Goal: Contribute content: Contribute content

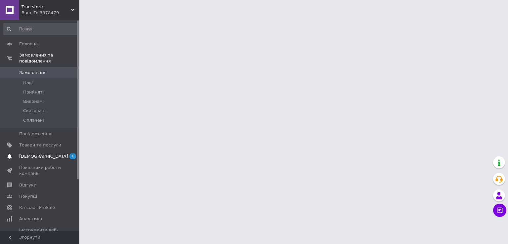
click at [45, 153] on span "[DEMOGRAPHIC_DATA]" at bounding box center [40, 156] width 42 height 6
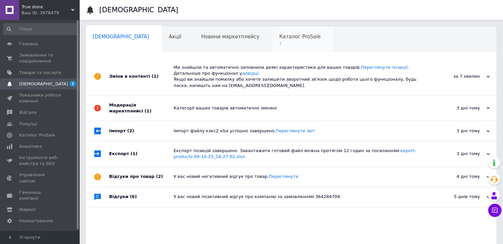
click at [279, 39] on span "Каталог ProSale" at bounding box center [299, 37] width 41 height 6
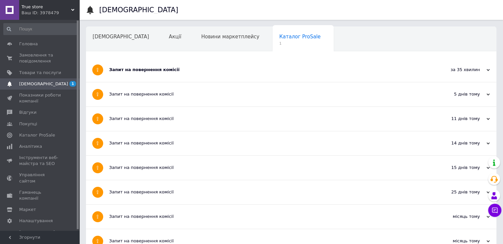
click at [237, 69] on div "Запит на повернення комісії" at bounding box center [266, 70] width 314 height 6
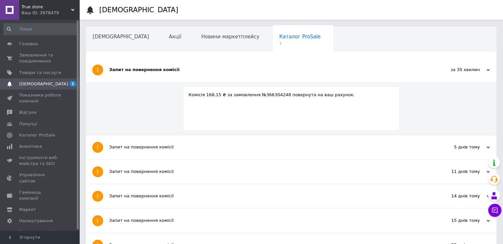
click at [237, 68] on div "Запит на повернення комісії" at bounding box center [266, 70] width 314 height 6
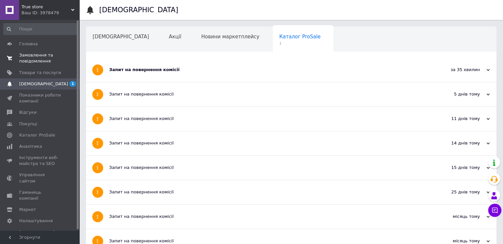
click at [54, 59] on span "Замовлення та повідомлення" at bounding box center [40, 58] width 42 height 12
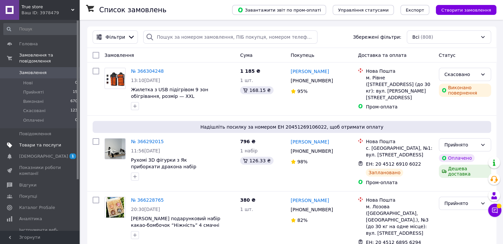
click at [44, 142] on span "Товари та послуги" at bounding box center [40, 145] width 42 height 6
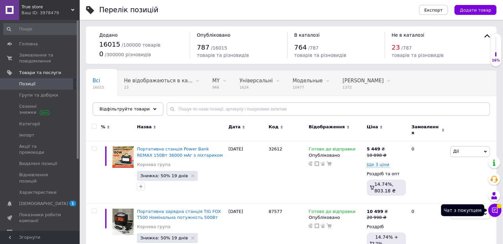
click at [492, 211] on icon at bounding box center [494, 210] width 7 height 7
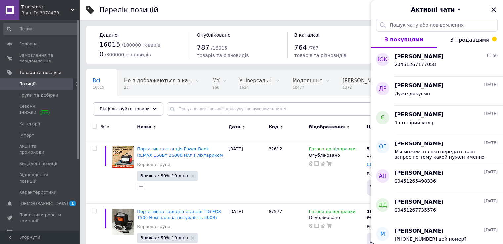
click at [464, 35] on button "З продавцями" at bounding box center [469, 40] width 66 height 16
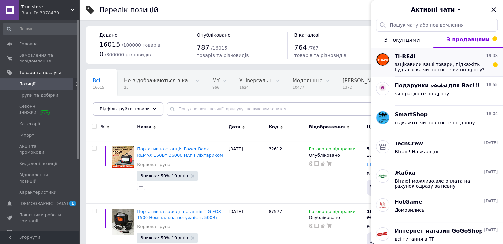
click at [449, 65] on span "зацікавили ваші товари, підкажіть будь ласка чи прцюєте ви по дропу?" at bounding box center [441, 67] width 94 height 11
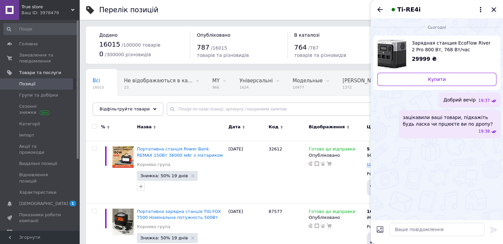
click at [492, 10] on icon "Закрити" at bounding box center [493, 9] width 4 height 4
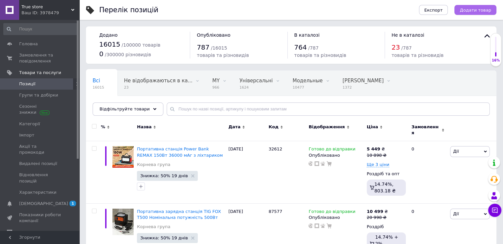
click at [474, 9] on span "Додати товар" at bounding box center [474, 10] width 31 height 5
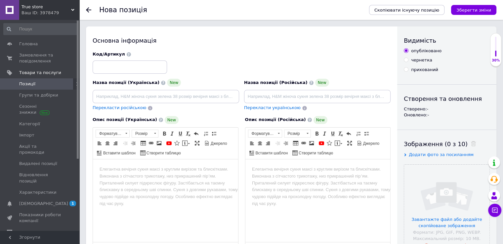
scroll to position [33, 0]
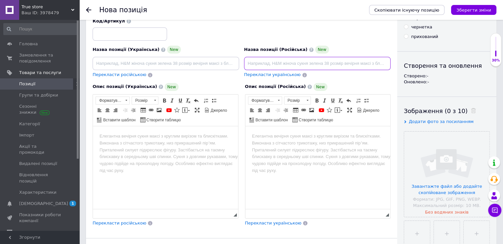
click at [373, 59] on input at bounding box center [317, 63] width 146 height 13
paste input "88158"
type input "88158"
click at [113, 32] on input at bounding box center [130, 33] width 74 height 13
paste input "88158"
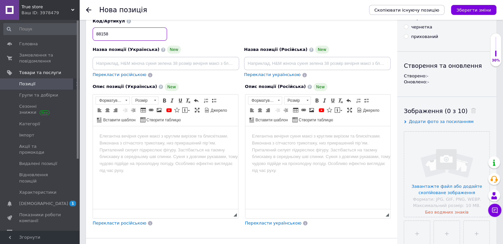
type input "88158"
click at [445, 78] on div "Створено: -" at bounding box center [446, 76] width 86 height 6
click at [164, 62] on input at bounding box center [166, 63] width 146 height 13
paste input "Система автономного освітлення/Портативна зарядна станція EcoMatters РА5036(3 -…"
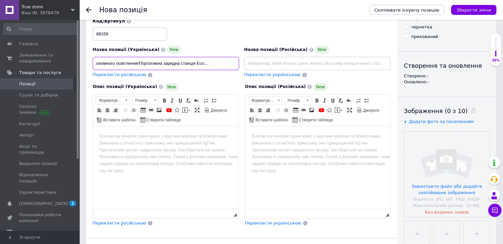
scroll to position [0, 25]
click at [208, 67] on input "Система автономного освітлення/Портативна зарядна станція EcoMatters РА5036" at bounding box center [166, 63] width 146 height 13
type input "Система автономного освітлення/Портативна зарядна станція EcoMatters РА5036"
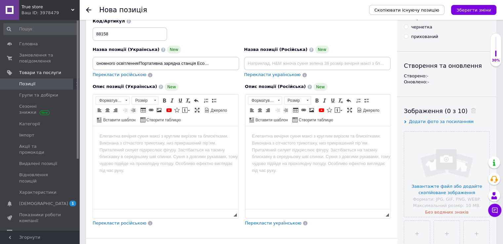
scroll to position [0, 0]
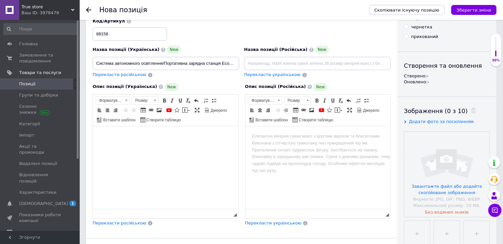
click at [161, 146] on html at bounding box center [165, 136] width 145 height 20
click at [123, 66] on input "Система автономного освітлення/Портативна зарядна станція EcoMatters РА5036" at bounding box center [166, 63] width 146 height 13
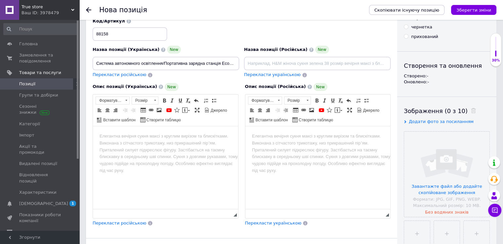
click at [128, 146] on html at bounding box center [165, 136] width 145 height 20
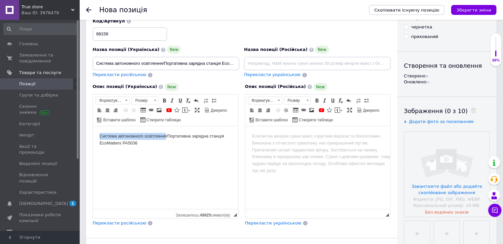
drag, startPoint x: 97, startPoint y: 135, endPoint x: 166, endPoint y: 130, distance: 69.5
click at [166, 130] on html "Система автономного освітлення/Портативна зарядна станція EcoMatters РА5036" at bounding box center [165, 139] width 145 height 27
copy body "Система автономного освітлення"
click at [134, 139] on body "Портативна зарядна станція EcoMatters РА5036 Система автономного освітлення" at bounding box center [165, 140] width 132 height 14
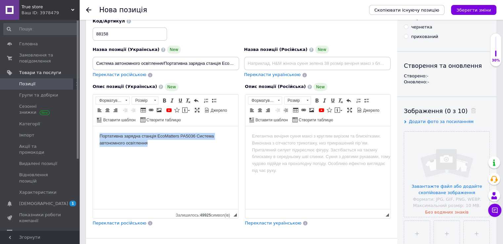
click at [134, 139] on body "Портативна зарядна станція EcoMatters РА5036 Система автономного освітлення" at bounding box center [165, 140] width 132 height 14
click at [165, 99] on span at bounding box center [164, 100] width 5 height 5
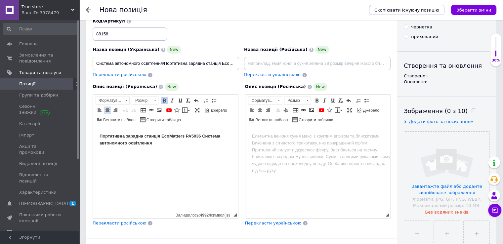
click at [106, 111] on span at bounding box center [107, 109] width 5 height 5
click at [126, 102] on span at bounding box center [126, 100] width 6 height 7
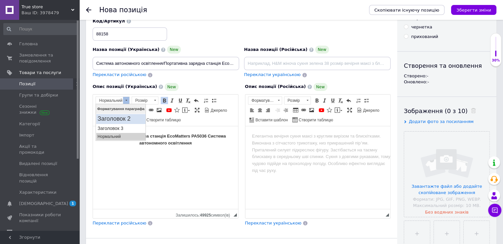
drag, startPoint x: 126, startPoint y: 119, endPoint x: 223, endPoint y: 224, distance: 143.1
click at [126, 119] on h2 "Заголовок 2" at bounding box center [120, 118] width 47 height 7
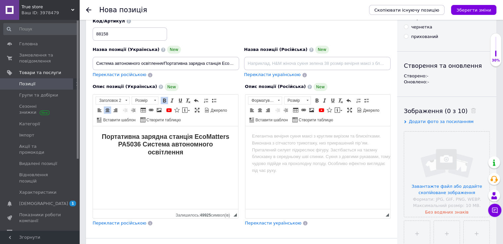
click at [215, 148] on h2 "Портативна зарядна станція EcoMatters РА5036 Система автономного освітлення" at bounding box center [165, 144] width 132 height 23
click at [237, 146] on html "Портативна зарядна станція EcoMatters РА5036 Система автономного освітлення" at bounding box center [165, 144] width 145 height 36
click at [235, 144] on html "Портативна зарядна станція EcoMatters РА5036 Система автономного освітлення" at bounding box center [165, 144] width 145 height 36
click at [110, 164] on html "Портативна зарядна станція EcoMatters РА5036 Система автономного освітлення" at bounding box center [165, 150] width 145 height 49
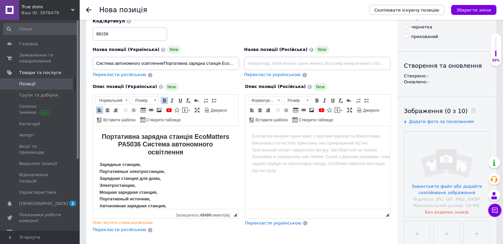
click at [123, 170] on strong "Зарядные станции, Портативные электростанции, Зарядная станция для дома, Электр…" at bounding box center [162, 206] width 127 height 88
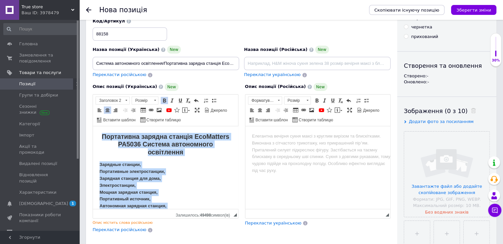
click at [173, 165] on p "Зарядные станции, Портативные электростанции, Зарядная станция для дома, Электр…" at bounding box center [165, 205] width 132 height 89
click at [189, 154] on strong "Портативна зарядна станція EcoMatters РА5036 Система автономного освітлення" at bounding box center [166, 144] width 128 height 23
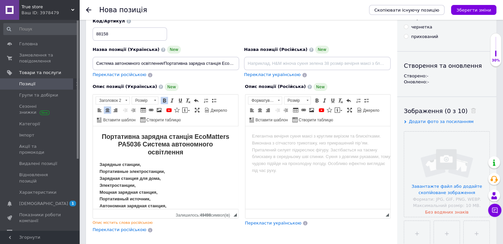
click at [217, 150] on h2 "Портативна зарядна станція EcoMatters РА5036 Система автономного освітлення" at bounding box center [165, 144] width 132 height 23
click at [119, 171] on strong "Зарядные станции, Портативные электростанции, Зарядная станция для дома, Электр…" at bounding box center [162, 206] width 127 height 88
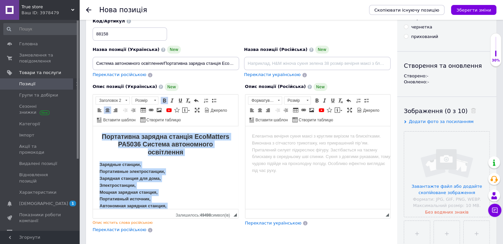
click at [123, 162] on strong "Зарядные станции, Портативные электростанции, Зарядная станция для дома, Электр…" at bounding box center [162, 206] width 127 height 88
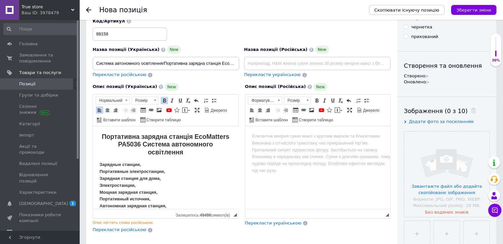
click at [99, 166] on html "Портативна зарядна станція EcoMatters РА5036 Система автономного освітлення Зар…" at bounding box center [165, 191] width 145 height 131
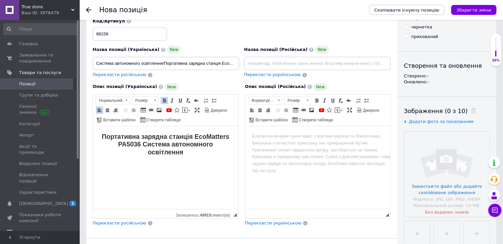
click at [367, 146] on html at bounding box center [317, 136] width 145 height 20
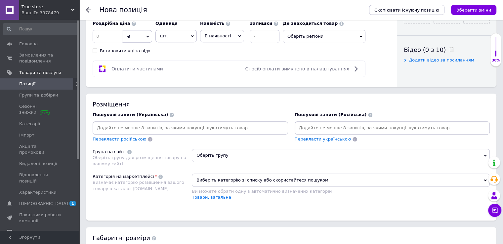
scroll to position [330, 0]
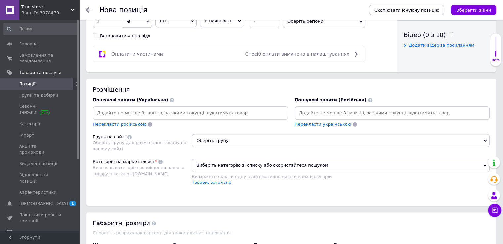
click at [322, 115] on input at bounding box center [392, 113] width 193 height 10
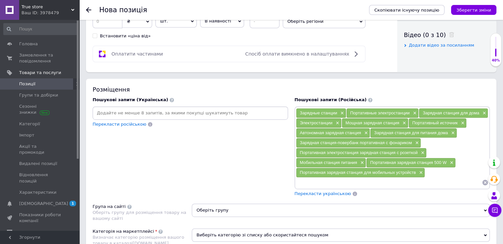
click at [331, 192] on span "Перекласти українською" at bounding box center [322, 193] width 57 height 5
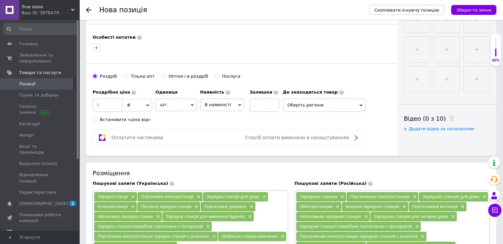
scroll to position [165, 0]
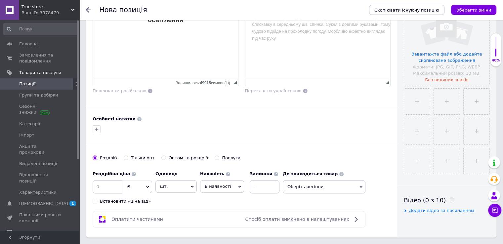
click at [174, 156] on div "Оптом і в роздріб" at bounding box center [189, 158] width 40 height 6
click at [166, 156] on input "Оптом і в роздріб" at bounding box center [163, 157] width 4 height 4
radio input "true"
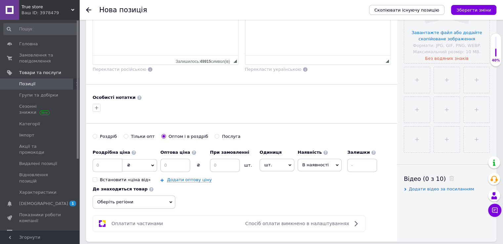
scroll to position [231, 0]
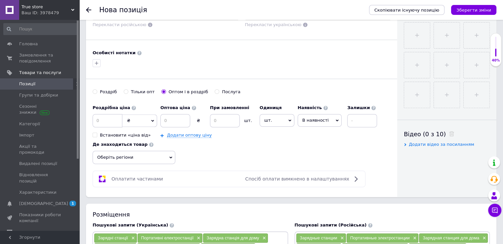
click at [145, 155] on span "Оберіть регіони" at bounding box center [134, 157] width 83 height 13
click at [132, 168] on input "text" at bounding box center [133, 174] width 75 height 13
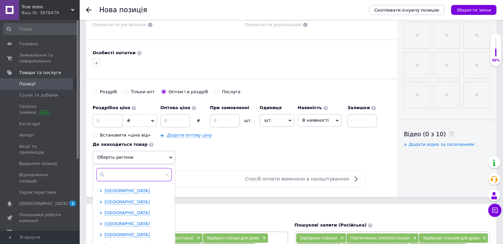
type input "R"
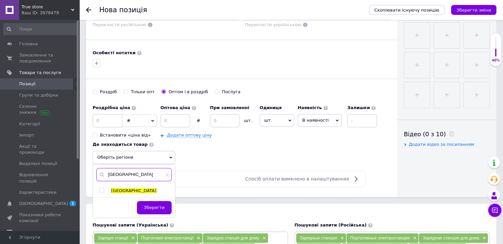
type input "[GEOGRAPHIC_DATA]"
click at [103, 189] on input "checkbox" at bounding box center [101, 190] width 4 height 4
checkbox input "true"
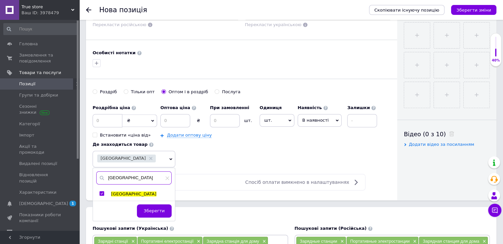
click at [119, 177] on input "[GEOGRAPHIC_DATA]" at bounding box center [133, 177] width 75 height 13
type input "[GEOGRAPHIC_DATA]"
click at [101, 192] on input "checkbox" at bounding box center [101, 193] width 4 height 4
checkbox input "true"
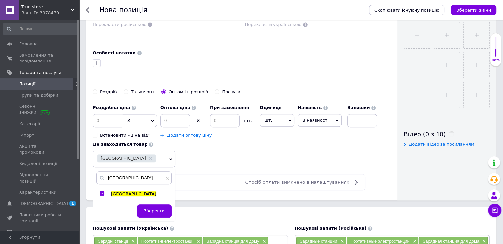
click at [121, 185] on div "[GEOGRAPHIC_DATA]" at bounding box center [134, 178] width 82 height 20
click at [121, 185] on div "[GEOGRAPHIC_DATA]" at bounding box center [138, 178] width 90 height 20
click at [120, 183] on div "[GEOGRAPHIC_DATA]" at bounding box center [138, 178] width 90 height 20
click at [121, 175] on input "[GEOGRAPHIC_DATA]" at bounding box center [137, 177] width 83 height 13
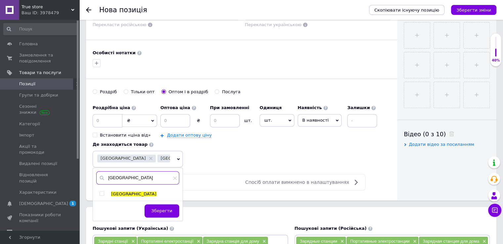
type input "[GEOGRAPHIC_DATA]"
click at [101, 192] on input "checkbox" at bounding box center [101, 193] width 4 height 4
checkbox input "true"
click at [158, 208] on span "Зберегти" at bounding box center [161, 210] width 21 height 5
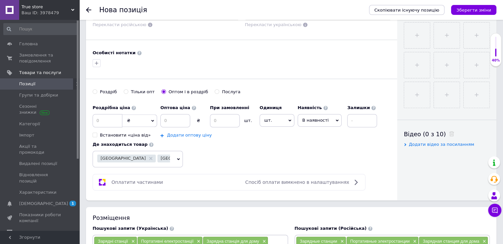
click at [181, 135] on link "Додати оптову ціну" at bounding box center [189, 134] width 45 height 5
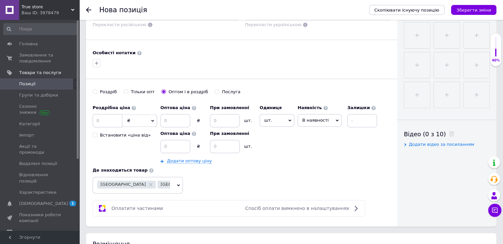
click at [189, 163] on div "Роздрібна ціна ₴ $ EUR CHF GBP ¥ PLN ₸ MDL HUF KGS CNY TRY KRW lei Встановити «…" at bounding box center [242, 147] width 298 height 92
click at [196, 159] on link "Додати оптову ціну" at bounding box center [189, 160] width 45 height 5
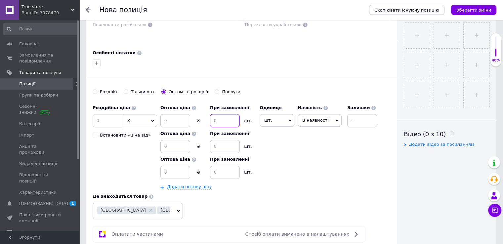
click at [224, 122] on input at bounding box center [225, 120] width 30 height 13
type input "2"
click at [223, 146] on input at bounding box center [225, 146] width 30 height 13
type input "3"
click at [222, 168] on input at bounding box center [225, 172] width 30 height 13
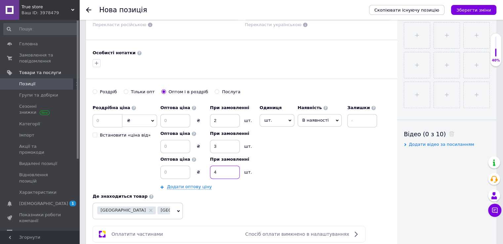
type input "4"
click at [311, 158] on div "Роздрібна ціна ₴ $ EUR CHF GBP ¥ PLN ₸ MDL HUF KGS CNY TRY KRW lei Встановити «…" at bounding box center [236, 145] width 287 height 89
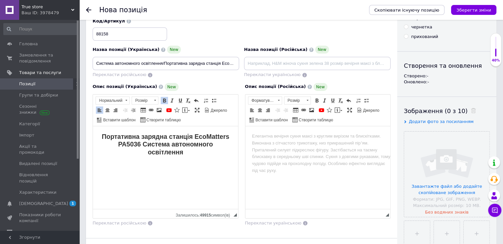
scroll to position [66, 0]
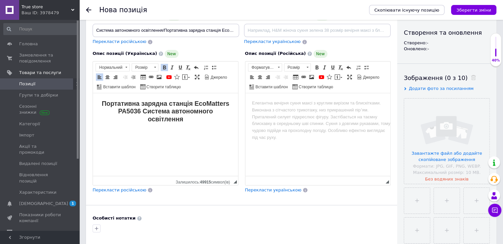
click at [105, 131] on html "Портативна зарядна станція EcoMatters РА5036 Система автономного освітлення" at bounding box center [165, 117] width 145 height 49
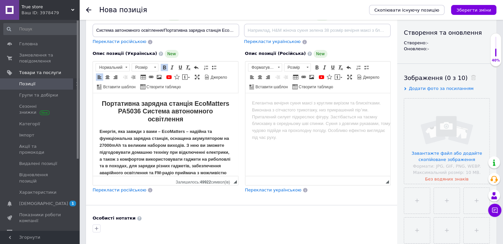
scroll to position [185, 0]
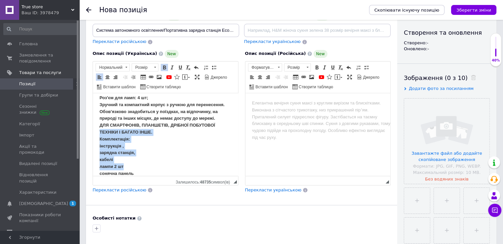
drag, startPoint x: 138, startPoint y: 170, endPoint x: 86, endPoint y: 132, distance: 64.4
click at [93, 132] on html "Портативна зарядна станція EcoMatters РА5036 Система автономного освітлення Ене…" at bounding box center [165, 45] width 145 height 275
click at [142, 165] on p "Енергія, яка завжди з вами – EcoMatters – надійна та функціональна зарядна стан…" at bounding box center [165, 60] width 132 height 234
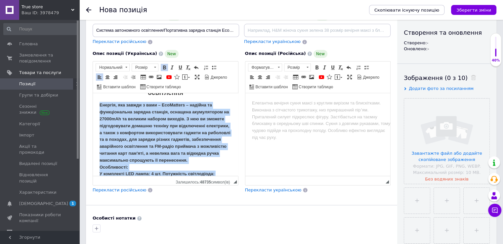
scroll to position [23, 0]
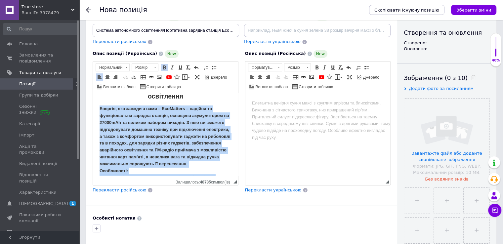
drag, startPoint x: 142, startPoint y: 170, endPoint x: 184, endPoint y: 200, distance: 51.6
click at [93, 110] on html "Портативна зарядна станція EcoMatters РА5036 Система автономного освітлення Ене…" at bounding box center [165, 207] width 145 height 275
click at [163, 67] on span at bounding box center [164, 67] width 5 height 5
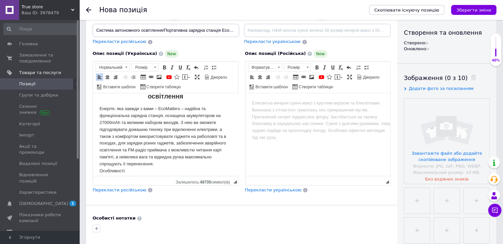
click at [145, 142] on p "Енергія, яка завжди з вами – EcoMatters – надійна та функціональна зарядна стан…" at bounding box center [165, 222] width 132 height 234
click at [181, 121] on p "Енергія, яка завжди з вами – EcoMatters – надійна та функціональна зарядна стан…" at bounding box center [165, 222] width 132 height 234
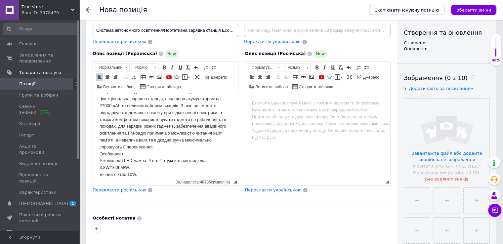
scroll to position [56, 0]
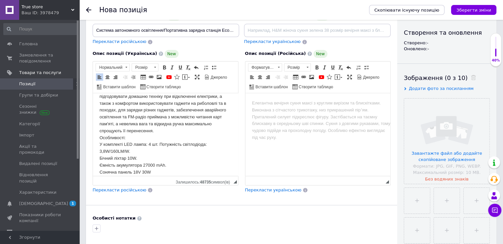
click at [162, 132] on p "Енергія, яка завжди з вами – EcoMatters – надійна та функціональна зарядна стан…" at bounding box center [165, 189] width 132 height 234
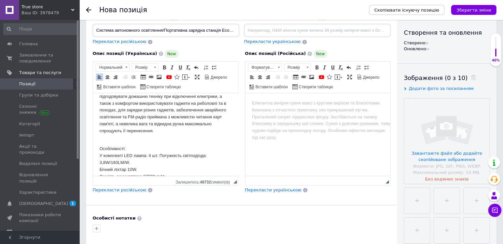
click at [110, 151] on p "Особливості: У комплекті LED лампа: 4 шт. Потужність світлодіода: 3,8W/160LM/W.…" at bounding box center [165, 228] width 132 height 179
click at [164, 68] on span at bounding box center [164, 67] width 5 height 5
click at [94, 150] on html "Портативна зарядна станція EcoMatters РА5036 Система автономного освітлення Ене…" at bounding box center [165, 180] width 145 height 286
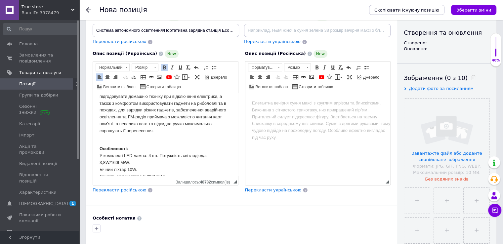
click at [99, 145] on html "Портативна зарядна станція EcoMatters РА5036 Система автономного освітлення Ене…" at bounding box center [165, 180] width 145 height 286
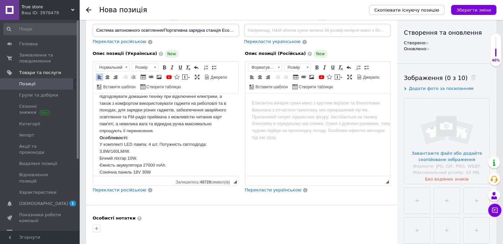
click at [159, 131] on p "Енергія, яка завжди з вами – EcoMatters – надійна та функціональна зарядна стан…" at bounding box center [165, 189] width 132 height 234
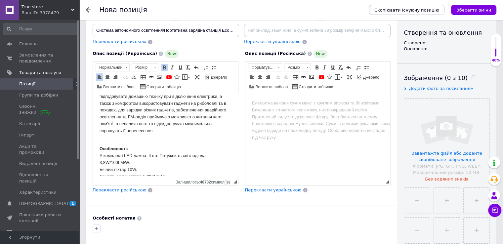
click at [98, 148] on html "Портативна зарядна станція EcoMatters РА5036 Система автономного освітлення Ене…" at bounding box center [165, 180] width 145 height 286
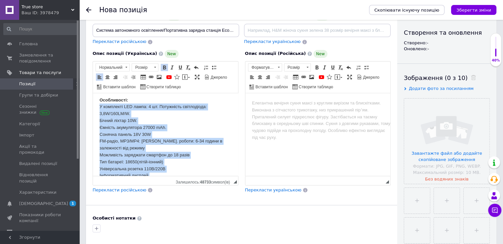
scroll to position [197, 0]
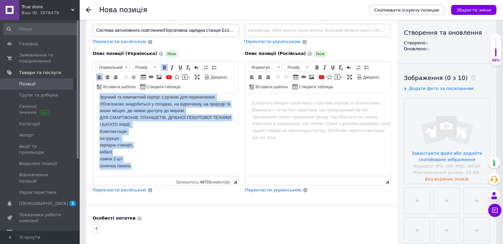
drag, startPoint x: 99, startPoint y: 148, endPoint x: 150, endPoint y: 168, distance: 54.0
click at [147, 170] on html "Портативна зарядна станція EcoMatters РА5036 Система автономного освітлення Ене…" at bounding box center [165, 36] width 145 height 280
click at [213, 66] on span at bounding box center [213, 67] width 5 height 5
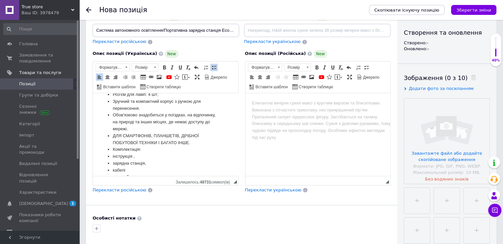
click at [195, 166] on li "зарядна станція," at bounding box center [165, 163] width 105 height 7
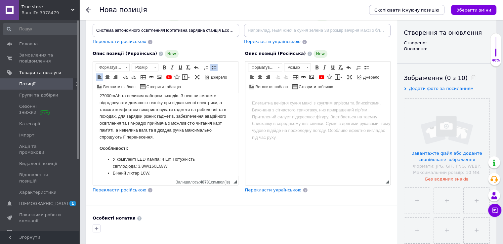
scroll to position [17, 0]
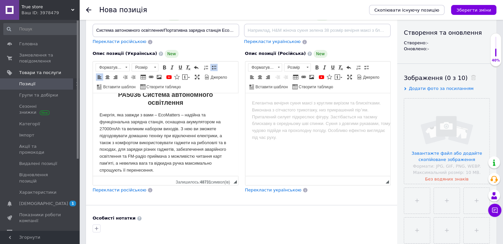
click at [183, 127] on p "Енергія, яка завжди з вами – EcoMatters – надійна та функціональна зарядна стан…" at bounding box center [165, 143] width 132 height 62
click at [181, 127] on p "Енергія, яка завжди з вами – EcoMatters – надійна та функціональна зарядна стан…" at bounding box center [165, 143] width 132 height 62
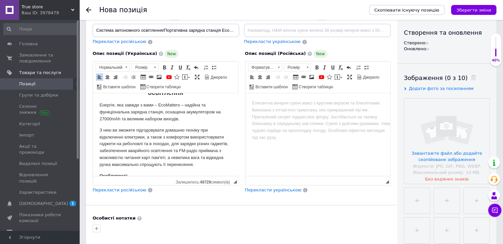
scroll to position [0, 0]
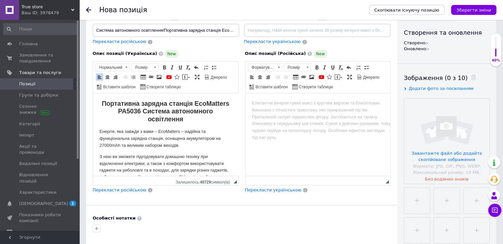
click at [126, 188] on span "Перекласти російською" at bounding box center [120, 189] width 54 height 5
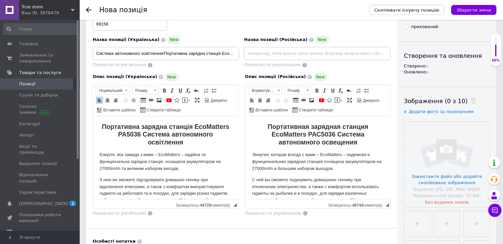
scroll to position [33, 0]
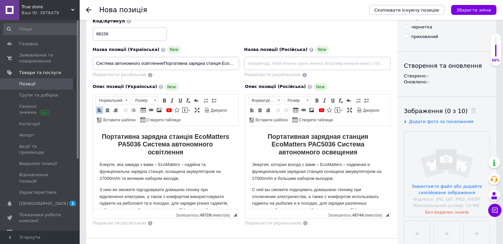
click at [229, 39] on div "Код/Артикул 88158" at bounding box center [241, 29] width 303 height 27
click at [277, 58] on input at bounding box center [317, 63] width 146 height 13
click at [208, 37] on div "Код/Артикул 88158" at bounding box center [241, 29] width 303 height 27
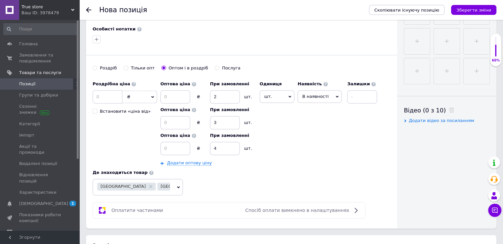
scroll to position [264, 0]
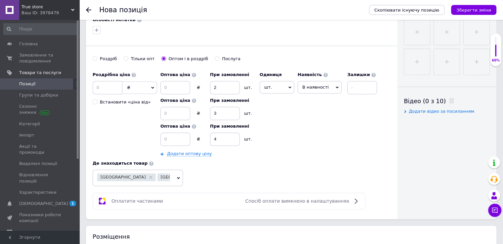
click at [327, 89] on span "В наявності" at bounding box center [319, 87] width 44 height 13
click at [319, 129] on li "Готово до відправки" at bounding box center [319, 128] width 43 height 15
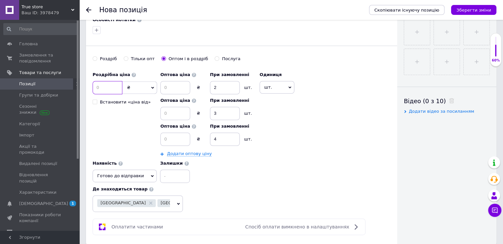
click at [104, 83] on input at bounding box center [108, 87] width 30 height 13
type input "2298"
click at [178, 82] on input at bounding box center [175, 87] width 30 height 13
type input "1399"
click at [174, 110] on input at bounding box center [175, 113] width 30 height 13
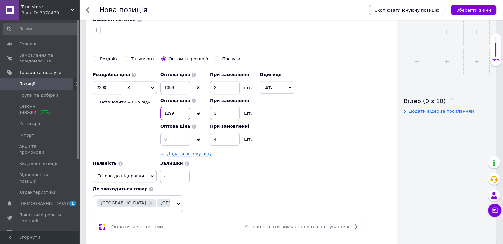
type input "1299"
click at [172, 138] on input at bounding box center [175, 138] width 30 height 13
type input "1249"
click at [319, 148] on div "Роздрібна ціна 2298 ₴ $ EUR CHF GBP ¥ PLN ₸ MDL HUF KGS CNY TRY KRW lei Встанов…" at bounding box center [242, 125] width 298 height 114
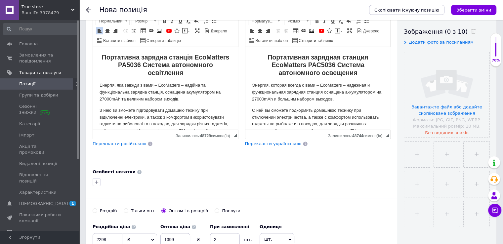
scroll to position [33, 0]
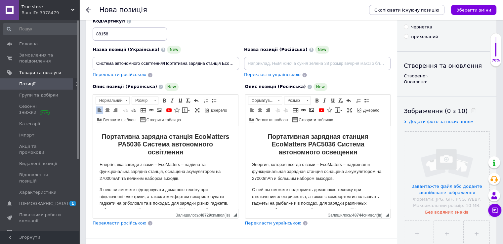
click at [131, 76] on span "Перекласти російською" at bounding box center [120, 74] width 54 height 5
type input "Система автономного освещения/Портативная зарядная станция EcoMatters РА5036"
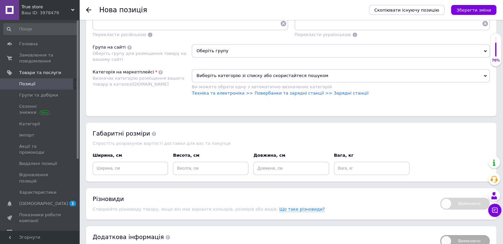
scroll to position [592, 0]
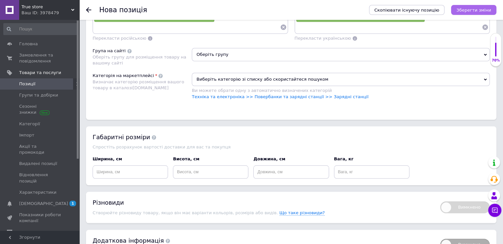
click at [471, 11] on icon "Зберегти зміни" at bounding box center [473, 10] width 35 height 5
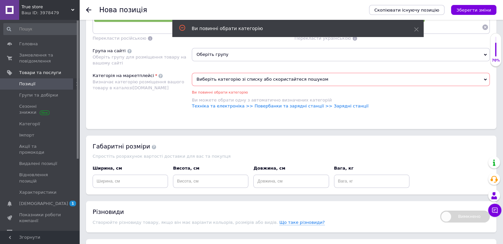
scroll to position [560, 0]
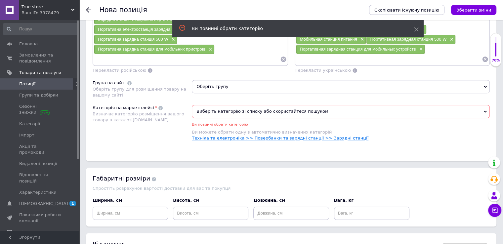
click at [328, 135] on link "Техніка та електроніка >> Повербанки та зарядні станції >> Зарядні станції" at bounding box center [280, 137] width 176 height 5
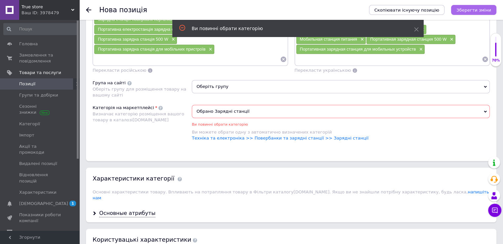
click at [476, 9] on icon "Зберегти зміни" at bounding box center [473, 10] width 35 height 5
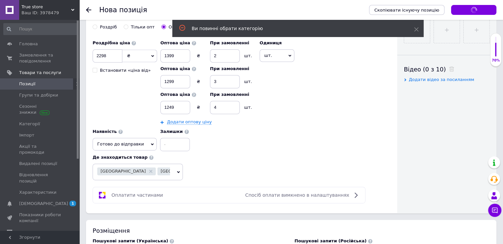
scroll to position [170, 0]
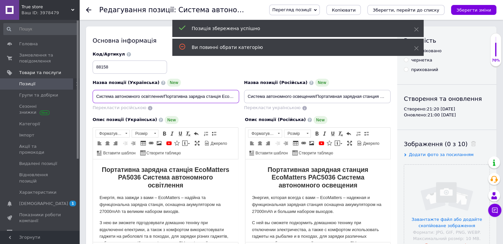
click at [149, 92] on input "Система автономного освітлення/Портативна зарядна станція EcoMatters РА5036" at bounding box center [166, 96] width 146 height 13
click at [149, 94] on input "Система автономного освітлення/Портативна зарядна станція EcoMatters РА5036" at bounding box center [166, 96] width 146 height 13
click at [210, 76] on div "Назва позиції (Українська) New Система автономного освітлення/Портативна зарядн…" at bounding box center [165, 94] width 151 height 37
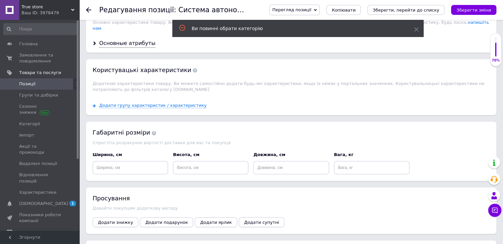
scroll to position [727, 0]
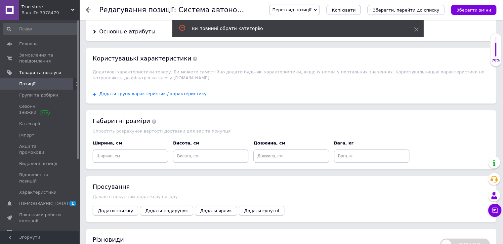
click at [152, 91] on span "Додати групу характеристик / характеристику" at bounding box center [152, 93] width 107 height 5
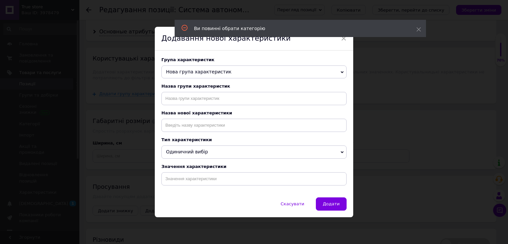
click at [182, 105] on div "Група характеристик Нова група характеристик Назва Пользовательские характерист…" at bounding box center [254, 124] width 198 height 147
click at [182, 100] on input "text" at bounding box center [253, 98] width 185 height 13
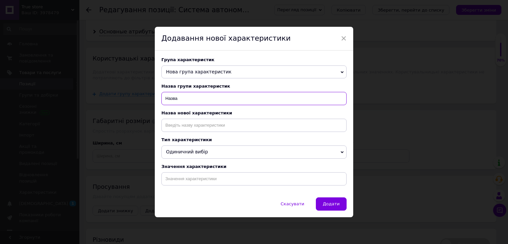
click at [182, 100] on input "Назва" at bounding box center [253, 98] width 185 height 13
type input "Назва"
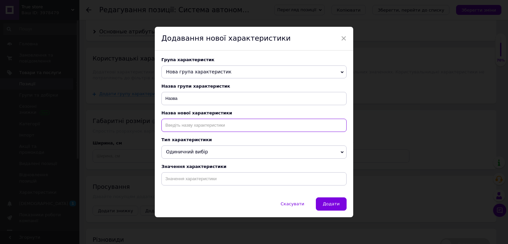
click at [178, 124] on input at bounding box center [253, 125] width 185 height 13
paste input "Назва"
type input "Назва"
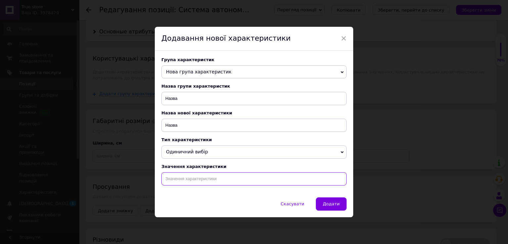
click at [190, 175] on input at bounding box center [253, 178] width 185 height 13
paste input "Система автономного освітлення/Портативна зарядна станція EcoMatters РА5036"
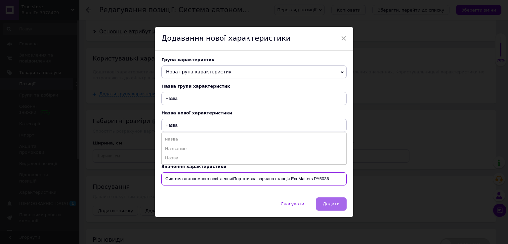
type input "Система автономного освітлення/Портативна зарядна станція EcoMatters РА5036"
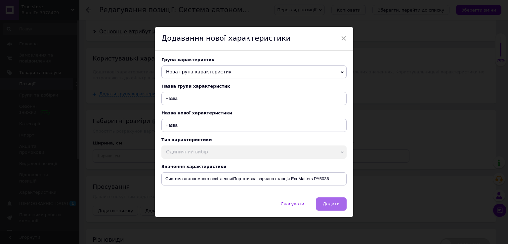
click at [334, 204] on span "Додати" at bounding box center [330, 203] width 17 height 5
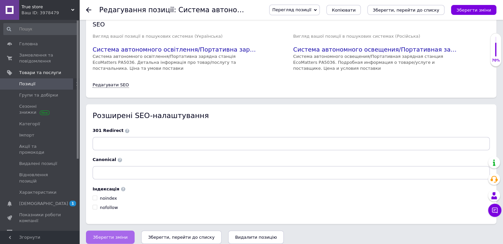
click at [120, 235] on button "Зберегти зміни" at bounding box center [110, 236] width 49 height 13
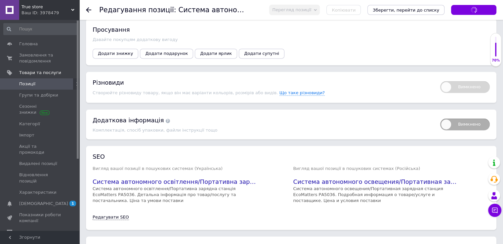
scroll to position [872, 0]
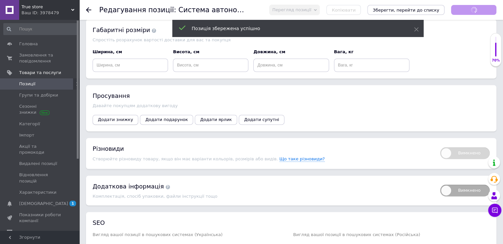
click at [114, 117] on span "Додати знижку" at bounding box center [115, 119] width 35 height 5
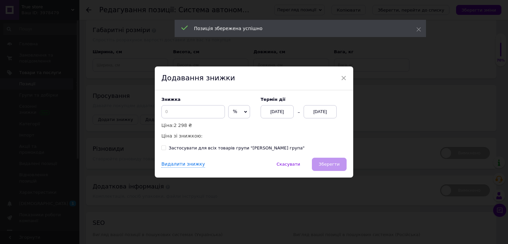
click at [192, 103] on div "Знижка % ₴ Ціна: 2 298 ₴ Ціна зі знижкою:" at bounding box center [207, 118] width 93 height 43
click at [191, 109] on input at bounding box center [192, 111] width 63 height 13
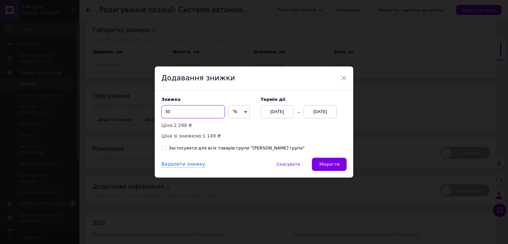
type input "50"
click at [324, 112] on div "[DATE]" at bounding box center [319, 111] width 33 height 13
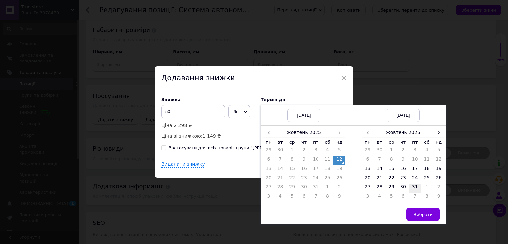
click at [415, 187] on td "31" at bounding box center [415, 188] width 12 height 9
click at [421, 217] on button "Вибрати" at bounding box center [422, 214] width 33 height 13
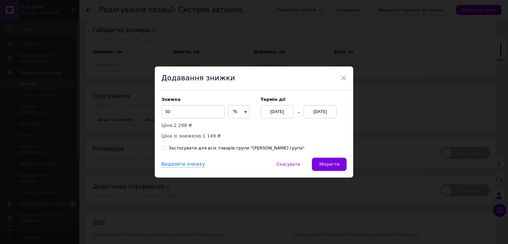
click at [252, 149] on div "Застосувати для всіх товарів групи "[PERSON_NAME] група"" at bounding box center [237, 148] width 136 height 6
click at [166, 149] on input "Застосувати для всіх товарів групи "[PERSON_NAME] група"" at bounding box center [163, 147] width 4 height 4
checkbox input "true"
click at [328, 164] on span "Зберегти" at bounding box center [329, 164] width 21 height 5
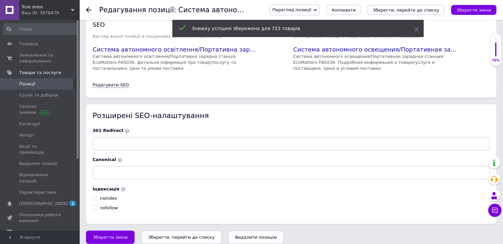
click at [121, 234] on span "Зберегти зміни" at bounding box center [110, 236] width 35 height 5
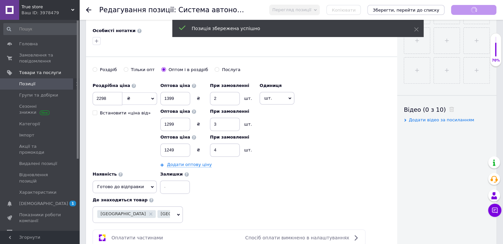
scroll to position [211, 0]
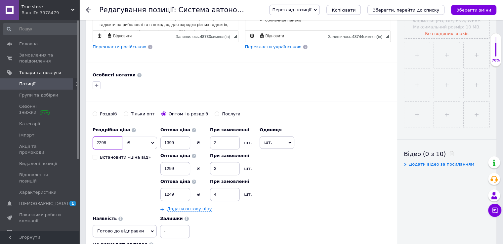
click at [101, 141] on input "2298" at bounding box center [108, 142] width 30 height 13
type input "22998"
click at [471, 10] on icon "Зберегти зміни" at bounding box center [473, 10] width 35 height 5
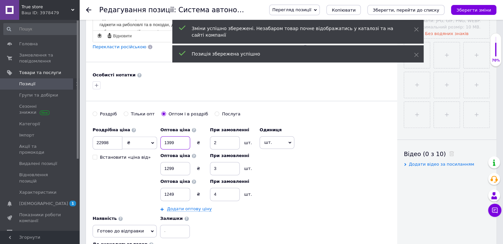
click at [169, 139] on input "1399" at bounding box center [175, 142] width 30 height 13
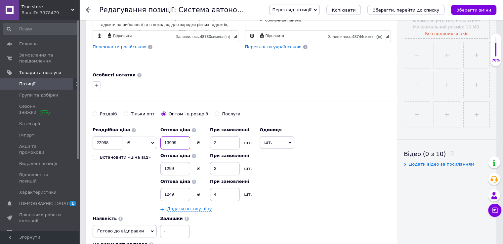
type input "13999"
click at [174, 168] on input "1299" at bounding box center [175, 168] width 30 height 13
type input "12999"
click at [179, 195] on input "1249" at bounding box center [175, 194] width 30 height 13
type input "12499"
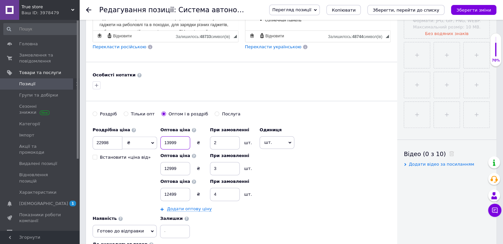
click at [170, 140] on input "13999" at bounding box center [175, 142] width 30 height 13
type input "11399"
click at [168, 167] on input "12999" at bounding box center [175, 168] width 30 height 13
type input "11299"
click at [170, 192] on input "12499" at bounding box center [175, 194] width 30 height 13
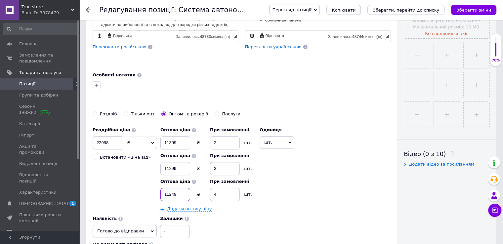
type input "11249"
click at [290, 179] on div "Роздрібна ціна 22998 ₴ $ EUR CHF GBP ¥ PLN ₸ MDL HUF KGS CNY TRY KRW lei Встано…" at bounding box center [242, 181] width 298 height 114
click at [486, 8] on icon "Зберегти зміни" at bounding box center [473, 10] width 35 height 5
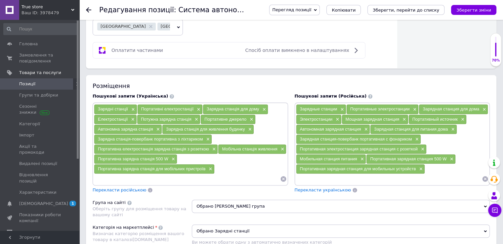
scroll to position [463, 0]
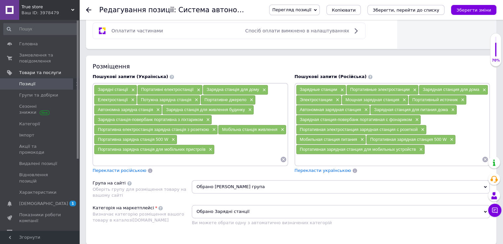
click at [309, 88] on span "Зарядные станции" at bounding box center [318, 89] width 37 height 5
copy div "Зарядные станции ×"
click at [360, 85] on div "Портативные электростанции ×" at bounding box center [382, 89] width 72 height 9
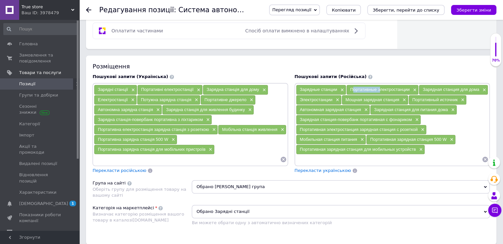
click at [360, 85] on div "Портативные электростанции ×" at bounding box center [382, 89] width 72 height 9
copy div "Портативные электростанции ×"
click at [444, 87] on span "Зарядная станция для дома" at bounding box center [450, 89] width 57 height 5
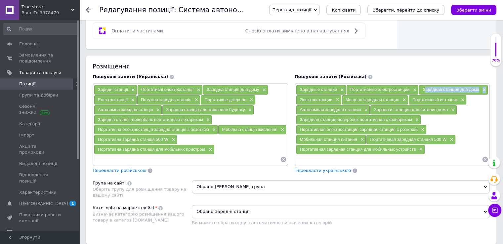
click at [444, 87] on span "Зарядная станция для дома" at bounding box center [450, 89] width 57 height 5
copy div "Зарядная станция для дома ×"
click at [424, 97] on span "Портативный источник" at bounding box center [434, 99] width 45 height 5
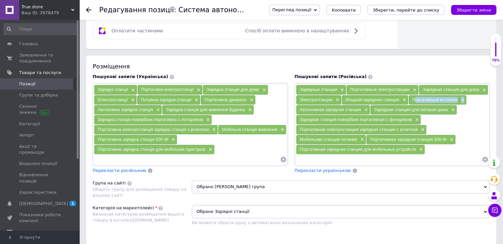
copy div "Портативный источник ×"
click at [364, 100] on span "Мощная зарядная станция" at bounding box center [372, 99] width 54 height 5
copy div "Мощная зарядная станция ×"
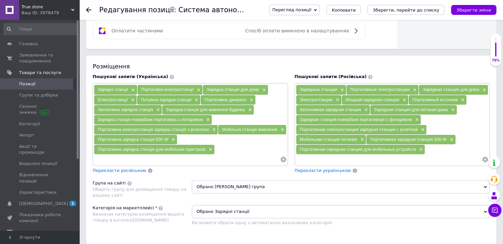
click at [308, 100] on div "Электростанции ×" at bounding box center [318, 99] width 45 height 9
click at [308, 100] on span "Электростанции" at bounding box center [316, 99] width 33 height 5
copy div "Электростанции ×"
click at [310, 110] on div "Автономная зарядная станция ×" at bounding box center [333, 109] width 74 height 9
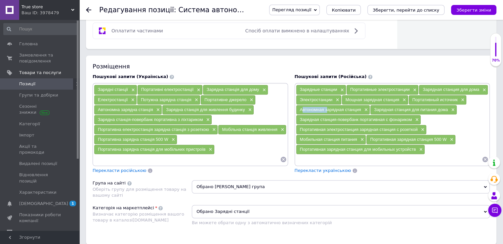
click at [310, 110] on div "Автономная зарядная станция ×" at bounding box center [333, 109] width 74 height 9
copy div "Автономная зарядная станция ×"
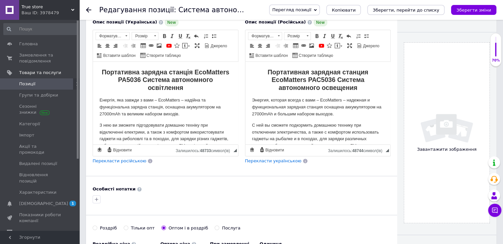
scroll to position [99, 0]
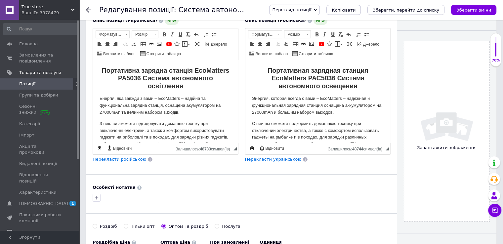
click at [439, 156] on div "Завантажити зображення" at bounding box center [446, 131] width 86 height 181
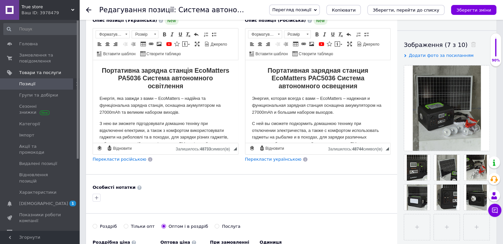
click at [478, 10] on icon "Зберегти зміни" at bounding box center [473, 10] width 35 height 5
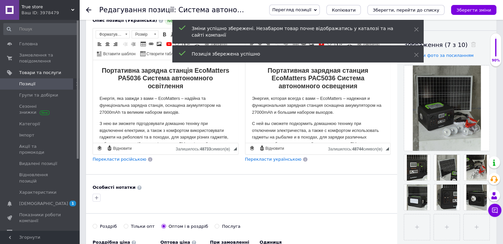
scroll to position [0, 0]
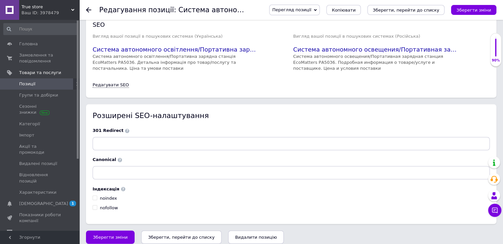
drag, startPoint x: 106, startPoint y: 225, endPoint x: 110, endPoint y: 227, distance: 5.2
click at [106, 230] on button "Зберегти зміни" at bounding box center [110, 236] width 49 height 13
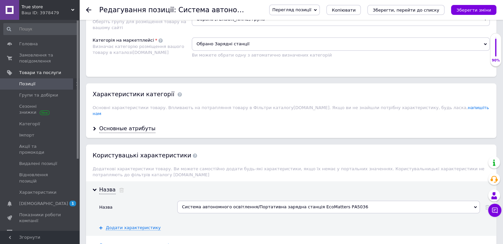
scroll to position [641, 0]
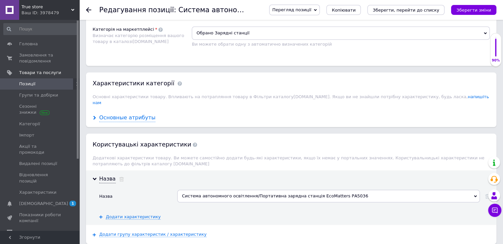
click at [131, 114] on div "Основные атрибуты" at bounding box center [127, 118] width 56 height 8
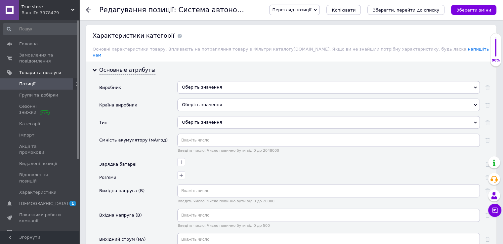
scroll to position [707, 0]
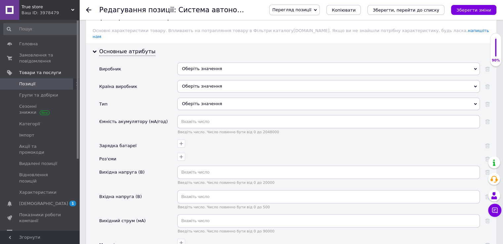
click at [202, 97] on div "Оберіть значення" at bounding box center [328, 103] width 302 height 13
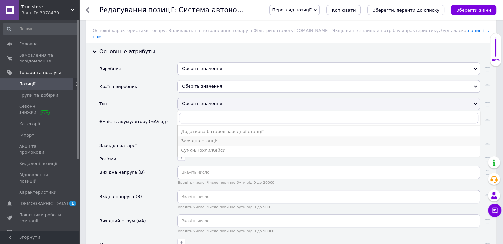
click at [200, 138] on div "Зарядна станція" at bounding box center [328, 141] width 295 height 6
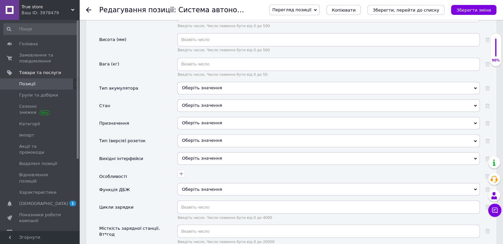
scroll to position [1104, 0]
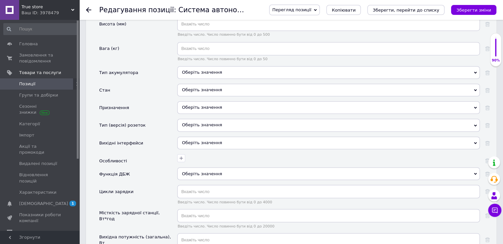
click at [186, 84] on div "Оберіть значення" at bounding box center [328, 90] width 302 height 13
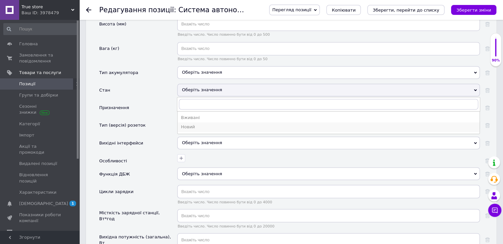
click at [194, 122] on li "Новий" at bounding box center [328, 126] width 302 height 9
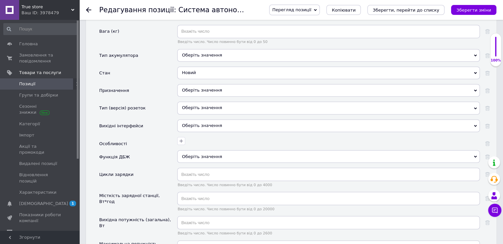
scroll to position [1137, 0]
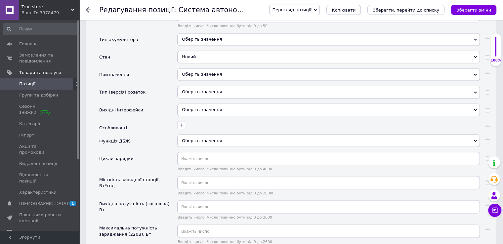
click at [206, 68] on div "Оберіть значення" at bounding box center [328, 74] width 302 height 13
click at [160, 68] on div "Призначення" at bounding box center [138, 77] width 78 height 18
click at [193, 68] on div "Оберіть значення" at bounding box center [328, 74] width 302 height 13
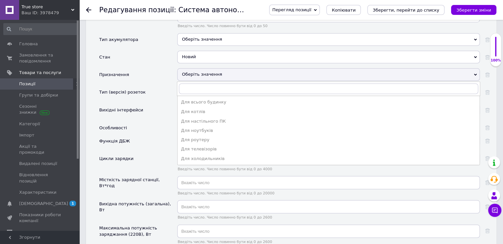
click at [164, 152] on div "Цикли зарядки" at bounding box center [138, 164] width 78 height 24
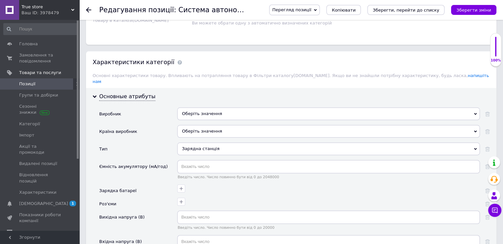
scroll to position [641, 0]
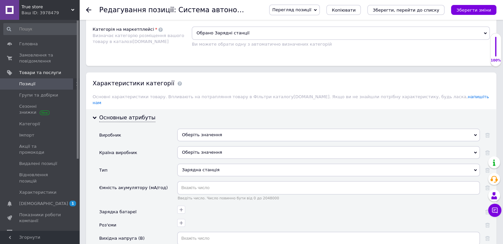
click at [202, 129] on div "Оберіть значення" at bounding box center [328, 135] width 302 height 13
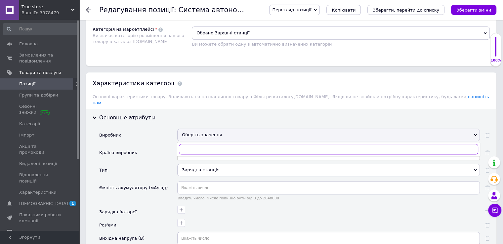
type input "У"
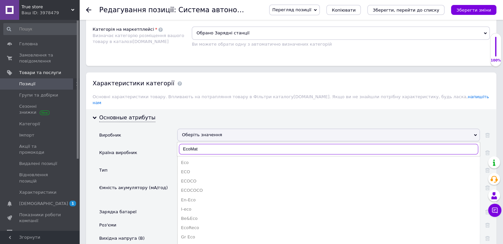
type input "EcoMatt"
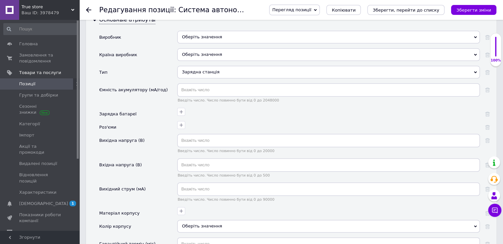
scroll to position [740, 0]
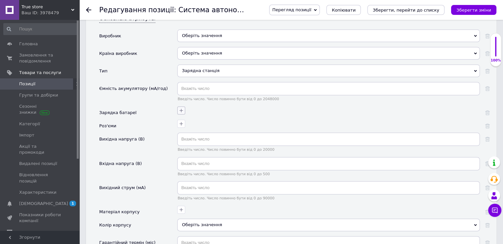
click at [181, 109] on icon "button" at bounding box center [181, 111] width 4 height 4
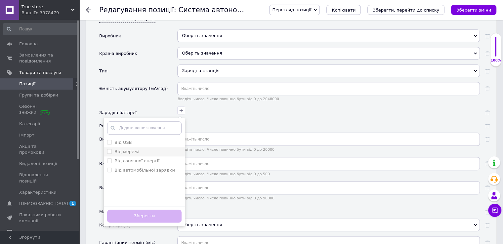
click at [132, 149] on label "Від мережі" at bounding box center [126, 151] width 25 height 5
checkbox мережі "true"
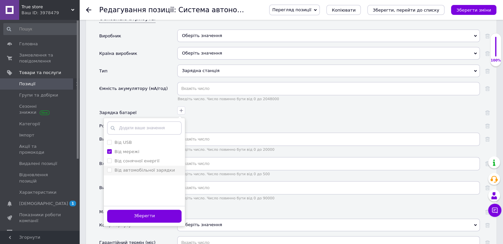
click at [130, 166] on li "Від автомобільної зарядки" at bounding box center [144, 170] width 81 height 9
checkbox зарядки "true"
click at [132, 158] on label "Від сонячної енергії" at bounding box center [136, 160] width 45 height 5
checkbox енергії "true"
click at [129, 140] on label "Від USB" at bounding box center [122, 142] width 17 height 5
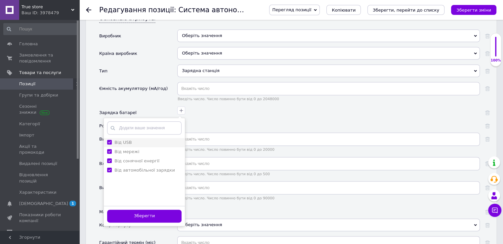
checkbox USB "true"
click at [155, 209] on button "Зберегти" at bounding box center [144, 215] width 74 height 13
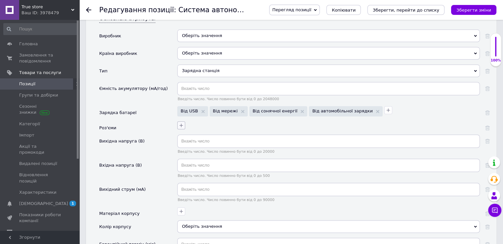
click at [181, 124] on icon "button" at bounding box center [181, 126] width 4 height 4
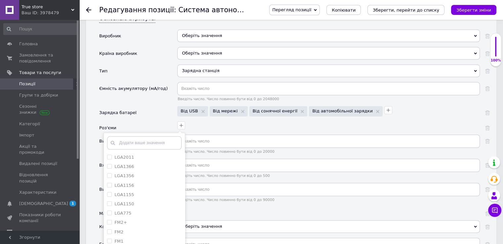
click at [170, 136] on input "text" at bounding box center [144, 142] width 74 height 13
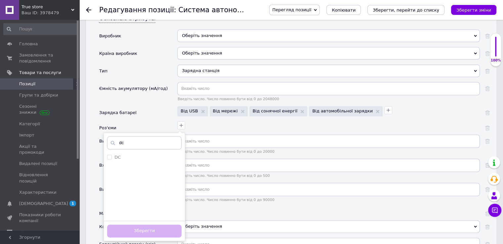
type input "dc"
click at [132, 153] on ul "DC" at bounding box center [144, 186] width 81 height 66
click at [135, 154] on div "DC" at bounding box center [144, 157] width 74 height 6
checkbox input "true"
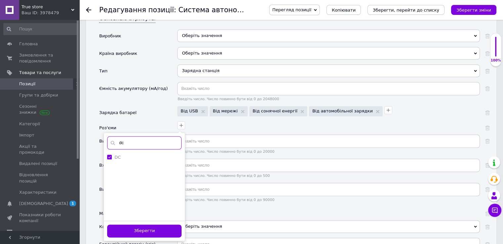
click at [142, 136] on input "dc" at bounding box center [144, 142] width 74 height 13
type input "AC"
click at [141, 155] on label "Розетка AC 220В" at bounding box center [133, 157] width 38 height 5
checkbox 220В "true"
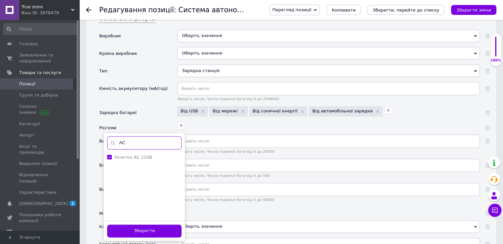
click at [130, 136] on input "AC" at bounding box center [144, 142] width 74 height 13
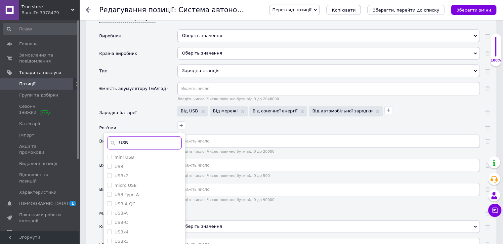
type input "USB"
click at [135, 226] on div "USBx3" at bounding box center [144, 229] width 74 height 6
checkbox input "true"
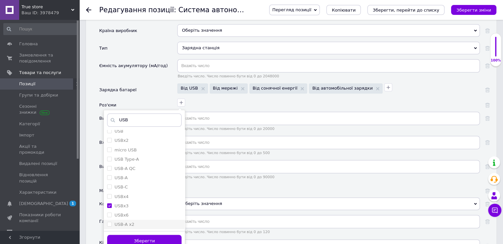
scroll to position [773, 0]
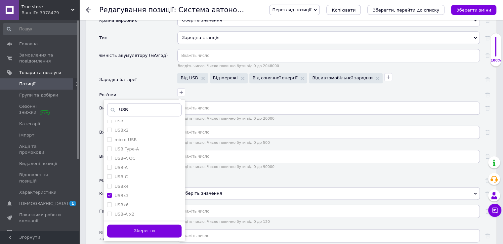
click at [137, 224] on button "Зберегти" at bounding box center [144, 230] width 74 height 13
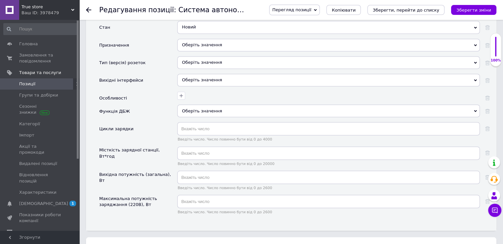
scroll to position [1137, 0]
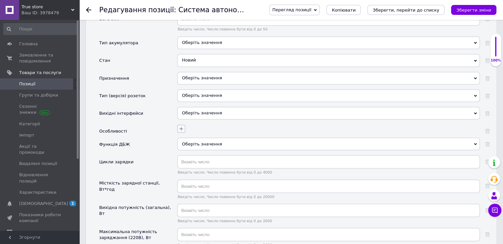
click at [181, 127] on icon "button" at bounding box center [181, 129] width 4 height 4
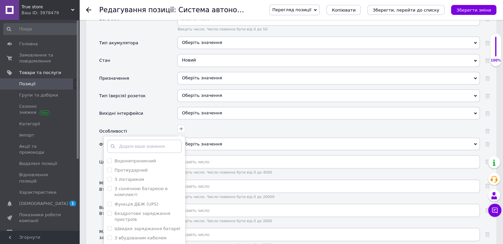
click at [173, 139] on input "text" at bounding box center [144, 145] width 74 height 13
type input "e"
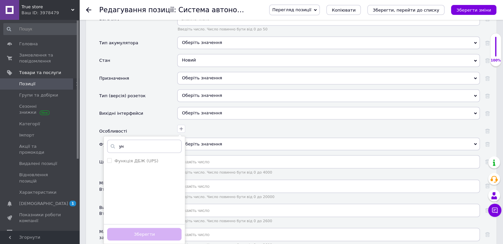
type input "ун"
click at [219, 107] on div "Оберіть значення" at bounding box center [328, 113] width 302 height 13
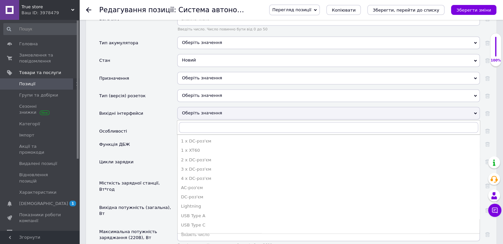
click at [184, 72] on div "Оберіть значення" at bounding box center [328, 78] width 302 height 13
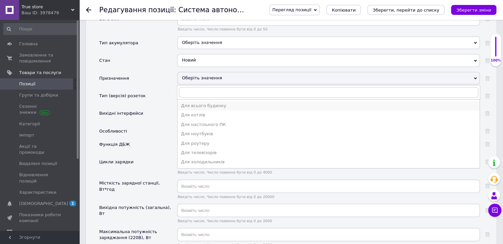
click at [196, 103] on div "Для всього будинку" at bounding box center [328, 106] width 295 height 6
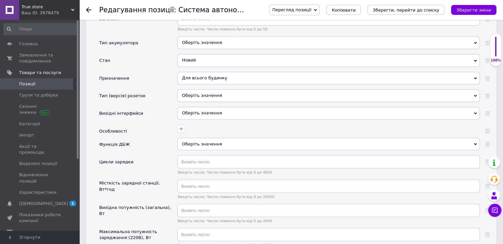
click at [198, 89] on div "Оберіть значення" at bounding box center [328, 95] width 302 height 13
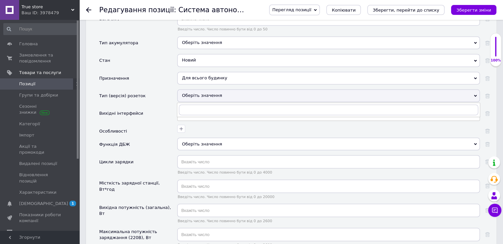
drag, startPoint x: 147, startPoint y: 92, endPoint x: 160, endPoint y: 97, distance: 13.8
click at [147, 92] on div "Тип (версія) розеток" at bounding box center [138, 98] width 78 height 18
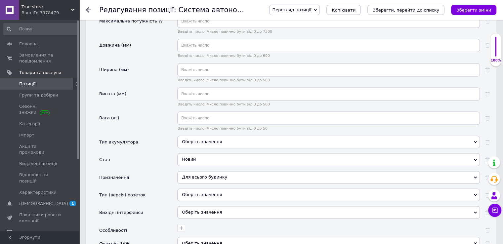
scroll to position [1004, 0]
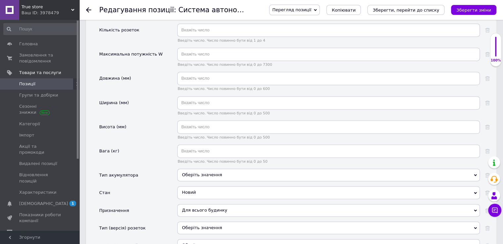
click at [203, 169] on div "Оберіть значення" at bounding box center [328, 175] width 302 height 13
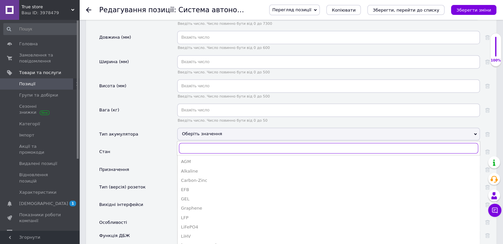
scroll to position [1104, 0]
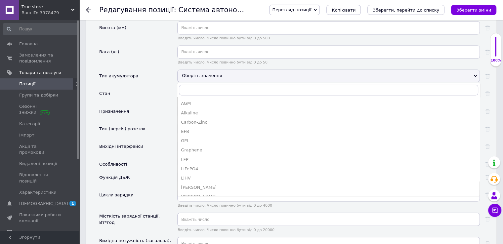
click at [159, 105] on div "Призначення" at bounding box center [138, 114] width 78 height 18
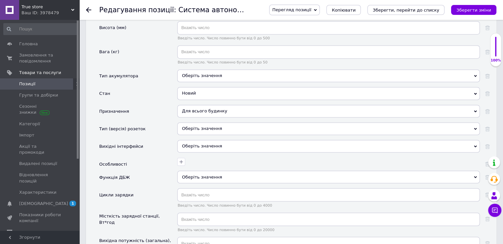
scroll to position [1137, 0]
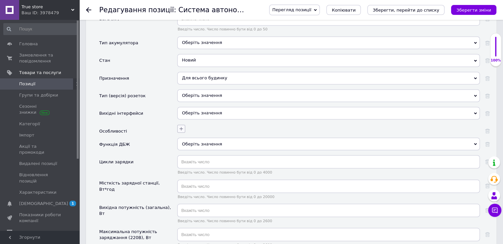
click at [178, 126] on icon "button" at bounding box center [180, 128] width 5 height 5
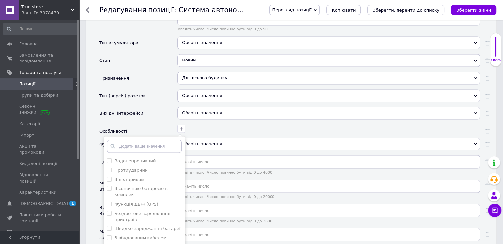
type input "с"
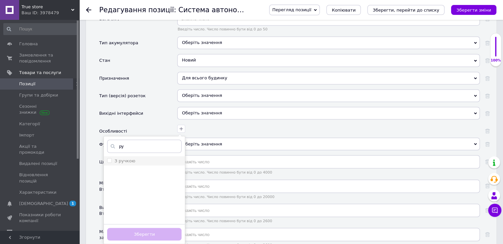
type input "ру"
click at [143, 156] on li "З ручкою" at bounding box center [144, 160] width 81 height 9
checkbox ручкою "true"
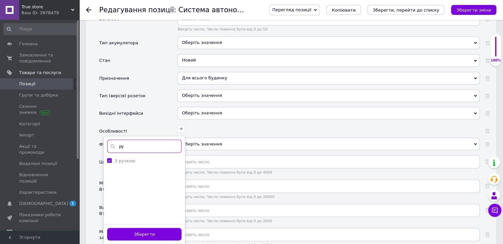
click at [125, 139] on input "ру" at bounding box center [144, 145] width 74 height 13
type input "л"
click at [132, 158] on label "З ліхтариком" at bounding box center [129, 160] width 30 height 5
checkbox ліхтариком "true"
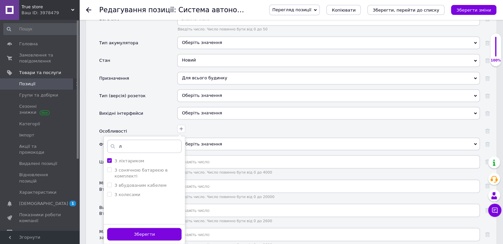
click at [149, 228] on button "Зберегти" at bounding box center [144, 234] width 74 height 13
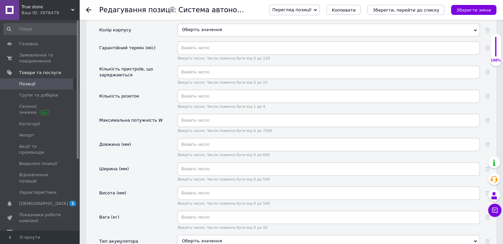
scroll to position [905, 0]
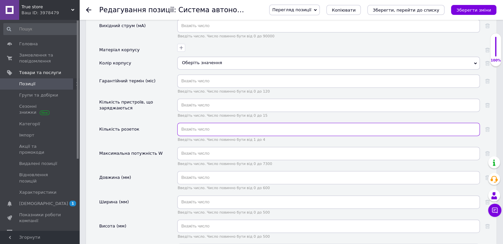
click at [208, 123] on input "text" at bounding box center [328, 129] width 302 height 13
type input "1"
click at [148, 107] on div "Кількість пристроїв, що заряджаються" at bounding box center [138, 110] width 78 height 24
click at [488, 6] on button "Зберегти зміни" at bounding box center [473, 10] width 45 height 10
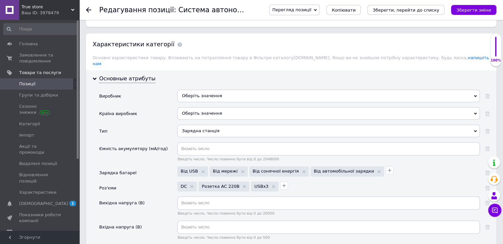
scroll to position [674, 0]
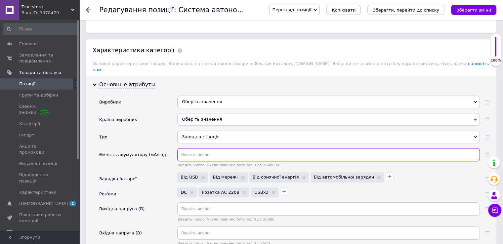
click at [203, 148] on input "text" at bounding box center [328, 154] width 302 height 13
click at [185, 148] on input "27000" at bounding box center [328, 154] width 302 height 13
type input "27000"
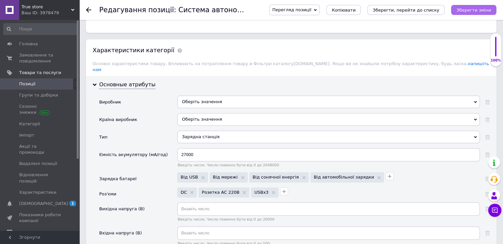
click at [461, 5] on button "Зберегти зміни" at bounding box center [473, 10] width 45 height 10
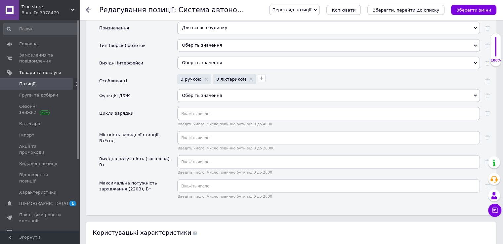
scroll to position [1203, 0]
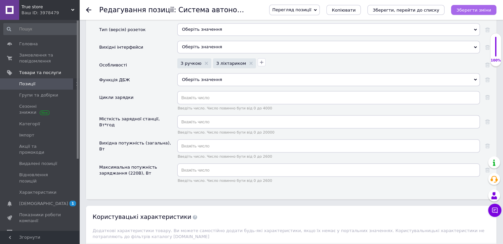
click at [476, 11] on icon "Зберегти зміни" at bounding box center [473, 10] width 35 height 5
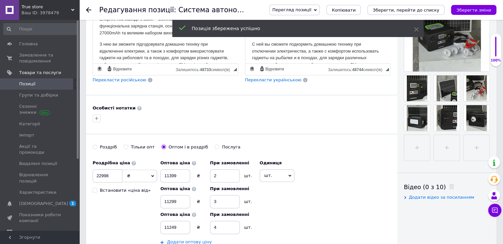
scroll to position [112, 0]
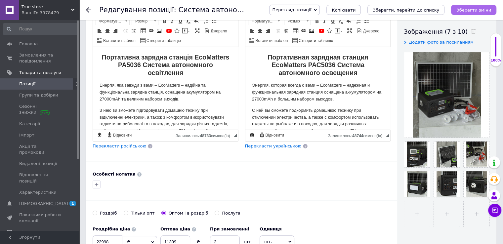
drag, startPoint x: 471, startPoint y: 8, endPoint x: 59, endPoint y: 77, distance: 417.4
click at [471, 8] on icon "Зберегти зміни" at bounding box center [473, 10] width 35 height 5
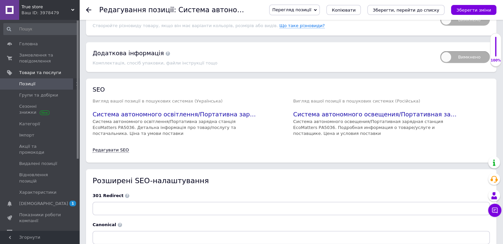
scroll to position [1701, 0]
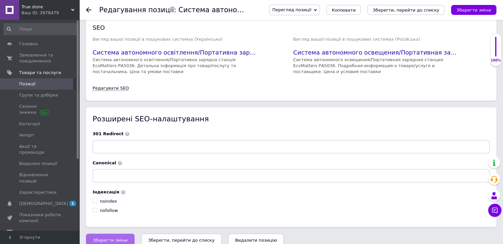
click at [110, 238] on span "Зберегти зміни" at bounding box center [110, 240] width 35 height 5
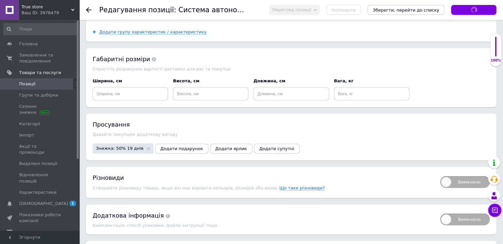
scroll to position [1470, 0]
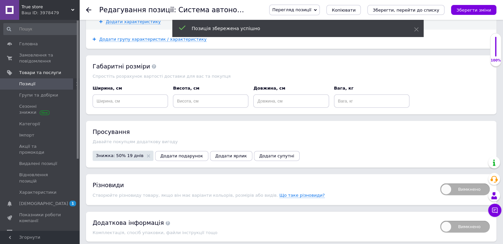
click at [29, 84] on span "Позиції" at bounding box center [27, 84] width 16 height 6
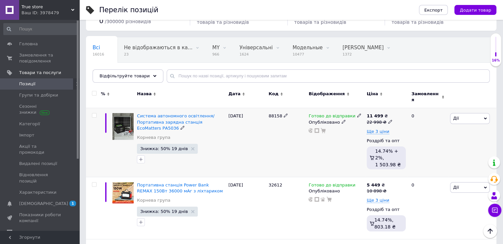
scroll to position [66, 0]
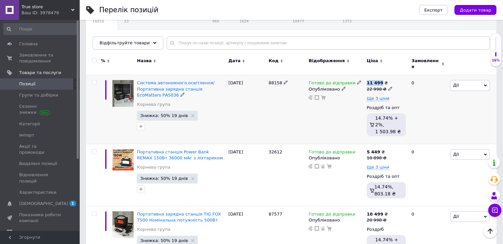
drag, startPoint x: 369, startPoint y: 77, endPoint x: 379, endPoint y: 76, distance: 10.3
click at [379, 76] on div "11 499 ₴ 22 998 ₴ Ще 3 ціни Роздріб та опт 14.74% + 2%, 1 503.98 ₴" at bounding box center [386, 109] width 42 height 69
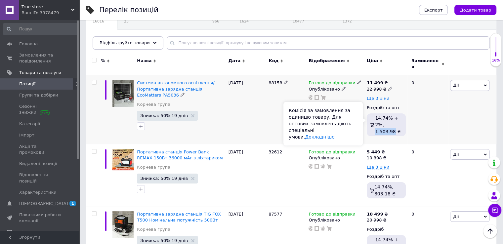
drag, startPoint x: 374, startPoint y: 124, endPoint x: 392, endPoint y: 125, distance: 18.2
click at [392, 125] on div "14.74% + 2%, 1 503.98 ₴" at bounding box center [385, 125] width 35 height 20
click at [327, 116] on div "Готово до відправки Опубліковано" at bounding box center [336, 109] width 58 height 69
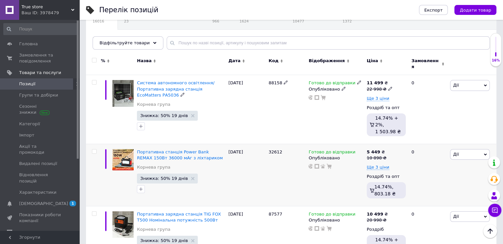
scroll to position [99, 0]
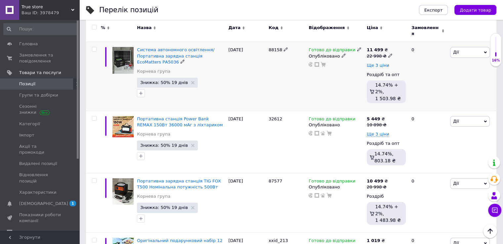
click at [379, 63] on span "Ще 3 ціни" at bounding box center [377, 65] width 22 height 5
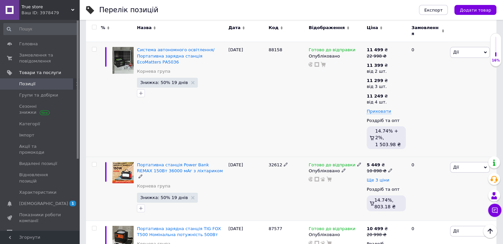
click at [372, 179] on span "Ще 3 ціни" at bounding box center [377, 179] width 22 height 5
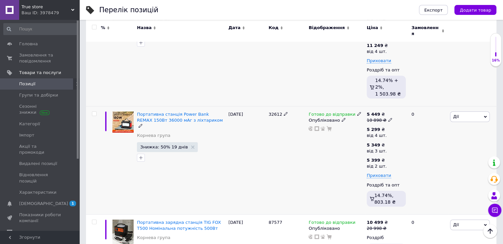
scroll to position [165, 0]
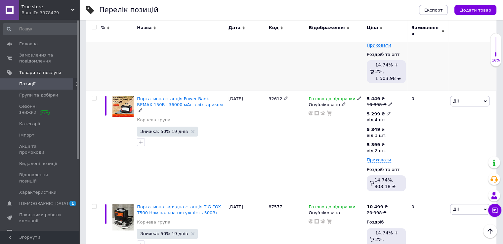
click at [386, 111] on icon at bounding box center [388, 113] width 4 height 4
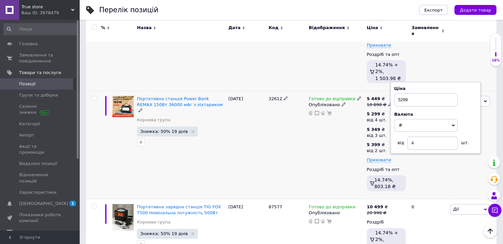
click at [328, 140] on div "Готово до відправки Опубліковано" at bounding box center [336, 145] width 58 height 108
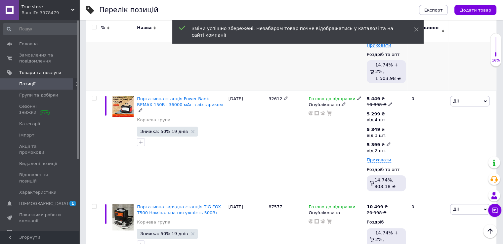
click at [386, 142] on icon at bounding box center [388, 144] width 4 height 4
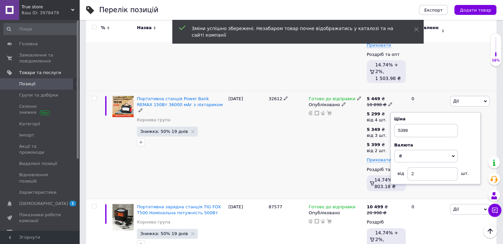
click at [308, 135] on div "Готово до відправки Опубліковано" at bounding box center [336, 145] width 58 height 108
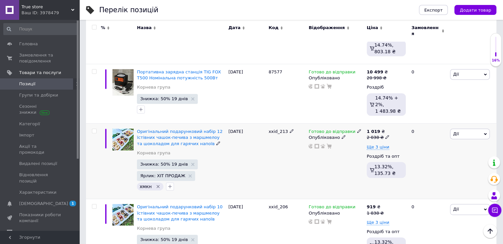
scroll to position [330, 0]
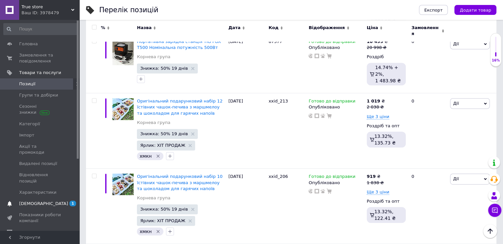
click at [26, 201] on span "[DEMOGRAPHIC_DATA]" at bounding box center [43, 204] width 49 height 6
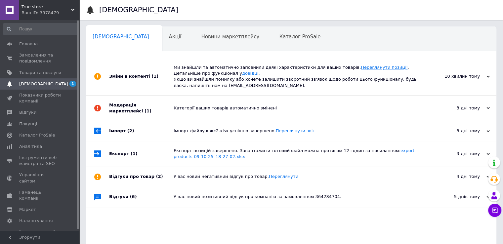
click at [360, 67] on link "Переглянути позиції" at bounding box center [383, 67] width 47 height 5
